Goal: Task Accomplishment & Management: Manage account settings

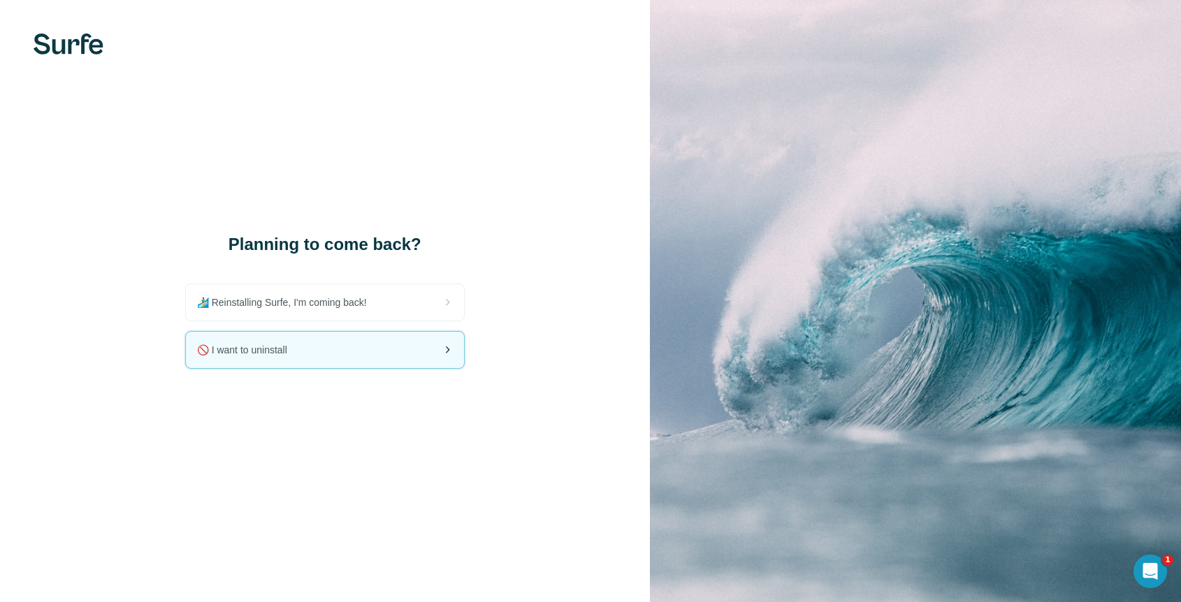
click at [285, 354] on span "🚫 I want to uninstall" at bounding box center [247, 350] width 101 height 14
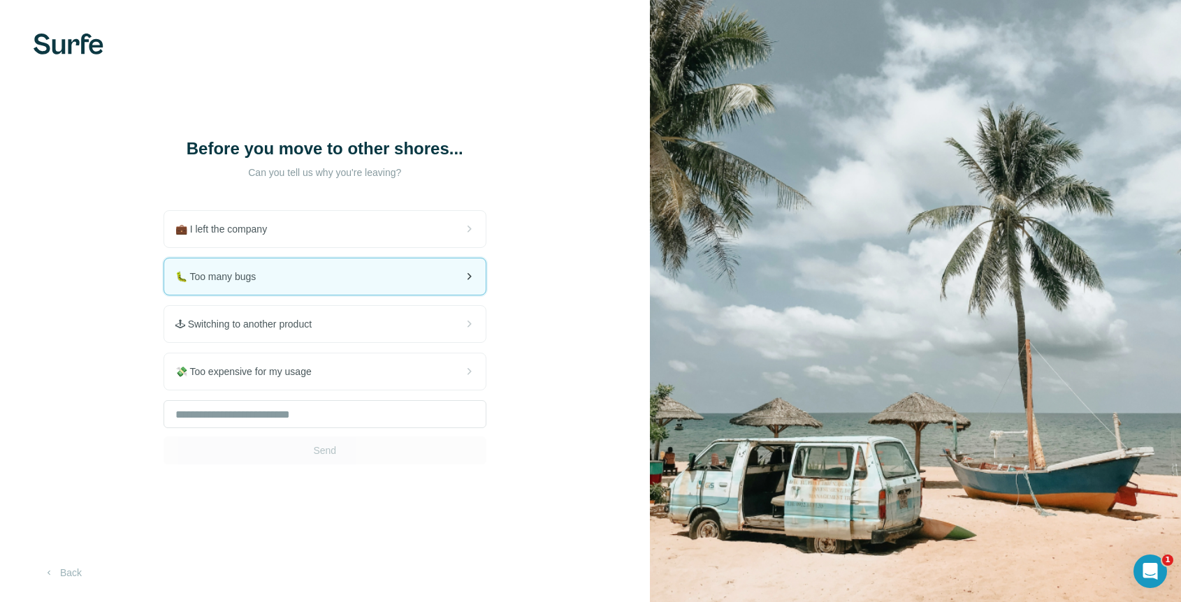
click at [331, 274] on div "🐛 Too many bugs" at bounding box center [324, 277] width 321 height 36
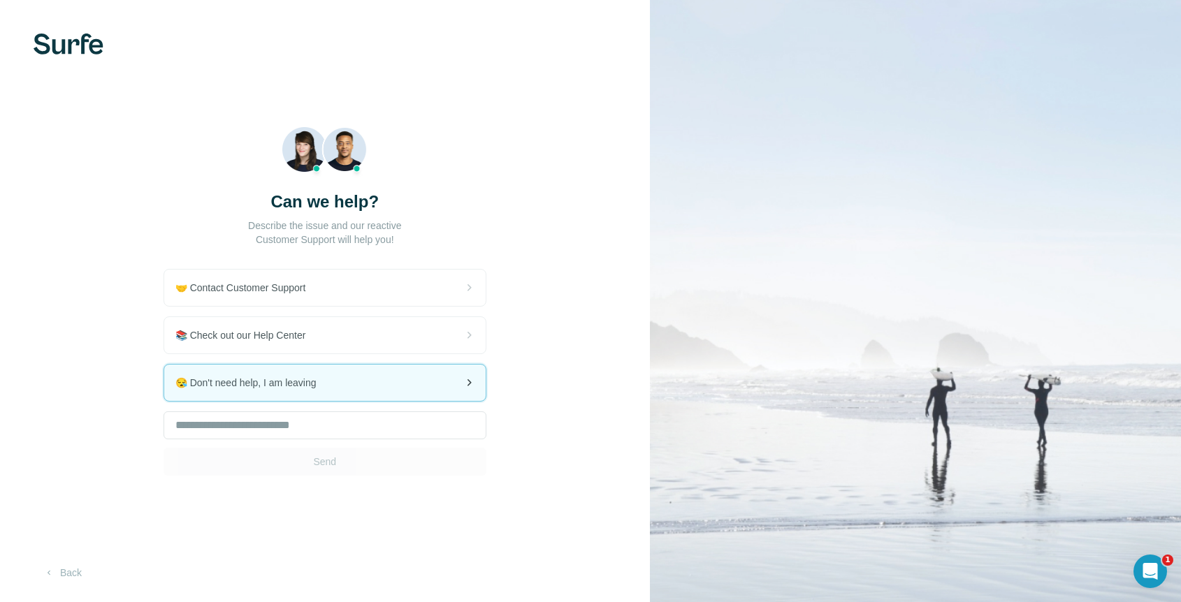
click at [306, 384] on span "😪 Don't need help, I am leaving" at bounding box center [251, 383] width 152 height 14
